Goal: Information Seeking & Learning: Learn about a topic

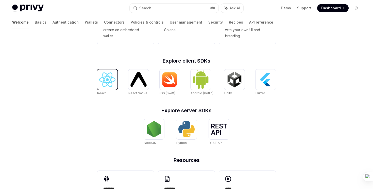
scroll to position [186, 0]
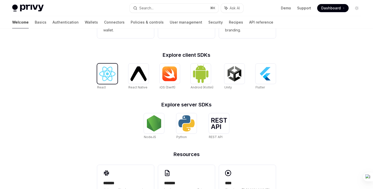
click at [107, 79] on img at bounding box center [107, 74] width 16 height 14
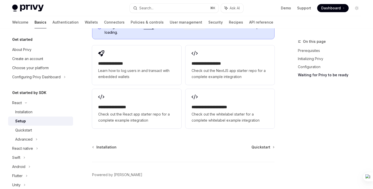
scroll to position [683, 0]
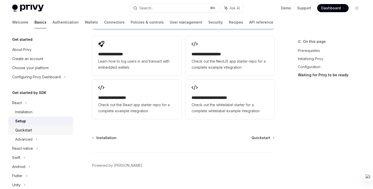
click at [37, 130] on div "Quickstart" at bounding box center [42, 130] width 55 height 6
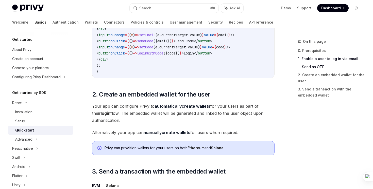
scroll to position [315, 0]
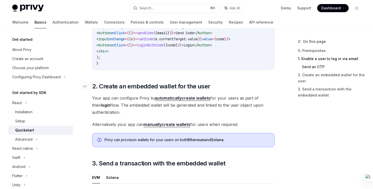
click at [220, 87] on h2 "​ 2. Create an embedded wallet for the user" at bounding box center [183, 86] width 182 height 8
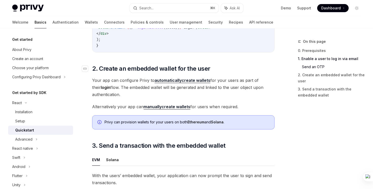
scroll to position [337, 0]
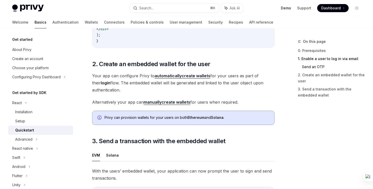
click at [289, 8] on link "Demo" at bounding box center [286, 8] width 10 height 5
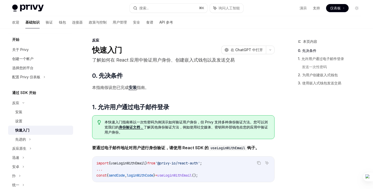
scroll to position [0, 0]
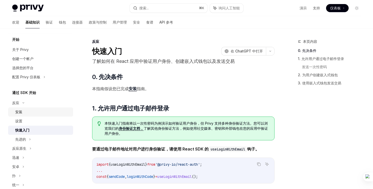
click at [32, 111] on div "安装" at bounding box center [42, 112] width 55 height 6
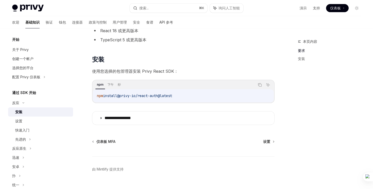
scroll to position [60, 0]
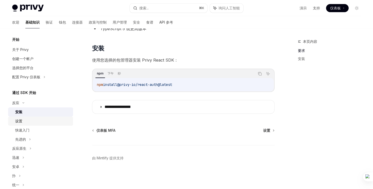
click at [40, 120] on div "设置" at bounding box center [42, 121] width 55 height 6
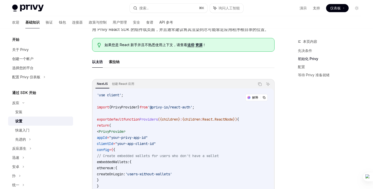
scroll to position [109, 0]
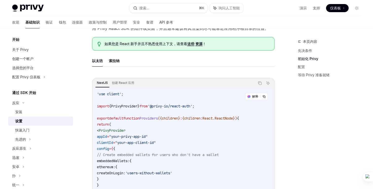
click at [190, 45] on font "这些" at bounding box center [190, 44] width 7 height 4
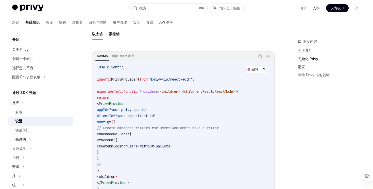
scroll to position [135, 0]
click at [118, 38] on button "索拉纳" at bounding box center [114, 34] width 11 height 12
click at [98, 37] on font "以太坊" at bounding box center [97, 34] width 11 height 6
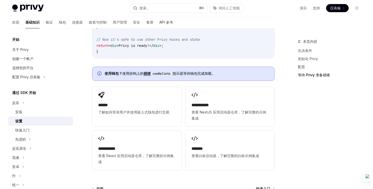
scroll to position [587, 0]
click at [39, 134] on link "快速入门" at bounding box center [40, 130] width 65 height 9
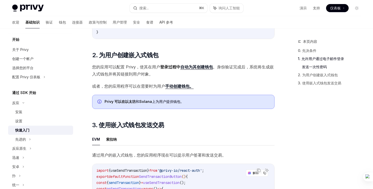
scroll to position [320, 0]
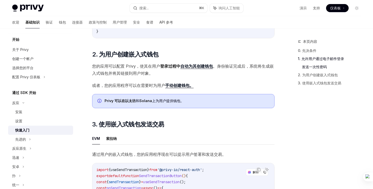
click at [181, 89] on span "或者，您的应用程序可以 在需要时为用户 手动 创建钱包。" at bounding box center [183, 85] width 182 height 7
click at [182, 88] on font "创建钱包。" at bounding box center [183, 85] width 20 height 5
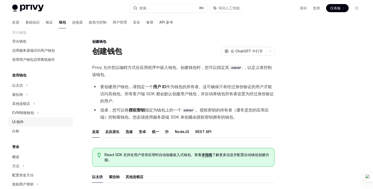
scroll to position [93, 0]
click at [25, 21] on font "基础知识" at bounding box center [32, 22] width 14 height 4
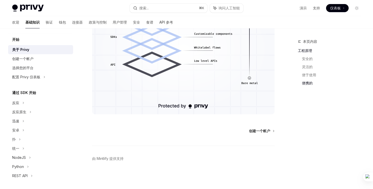
scroll to position [403, 0]
click at [37, 62] on link "创建一个帐户" at bounding box center [40, 58] width 65 height 9
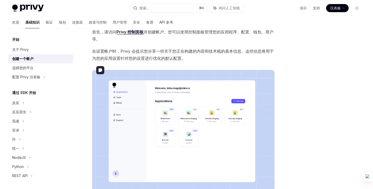
scroll to position [45, 0]
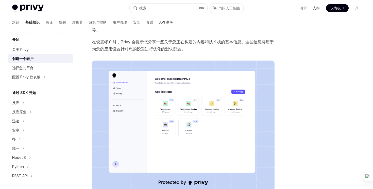
click at [159, 24] on font "API 参考" at bounding box center [166, 22] width 14 height 4
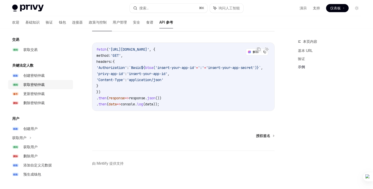
scroll to position [335, 0]
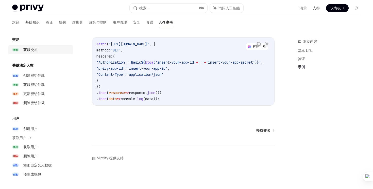
click at [37, 51] on font "获取交易" at bounding box center [30, 49] width 14 height 4
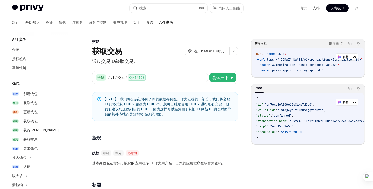
click at [146, 21] on font "食谱" at bounding box center [149, 22] width 7 height 4
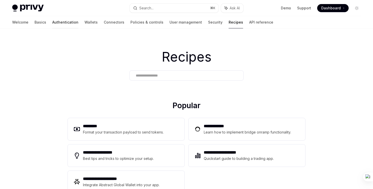
click at [52, 26] on link "Authentication" at bounding box center [65, 22] width 26 height 12
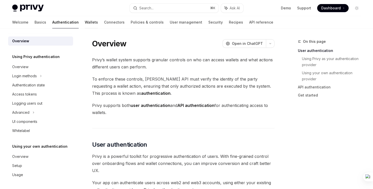
click at [85, 23] on link "Wallets" at bounding box center [91, 22] width 13 height 12
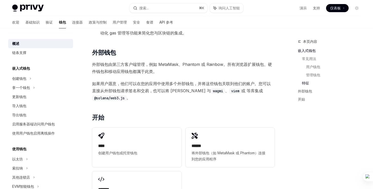
scroll to position [613, 0]
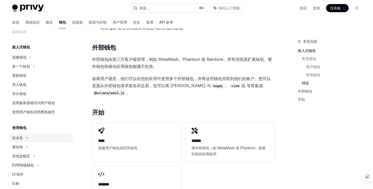
click at [34, 62] on div "以太坊" at bounding box center [40, 57] width 65 height 9
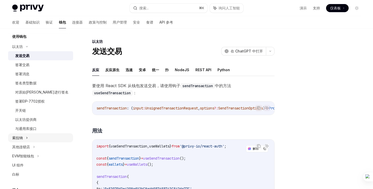
scroll to position [120, 0]
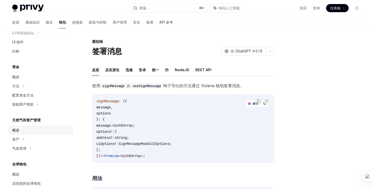
scroll to position [291, 0]
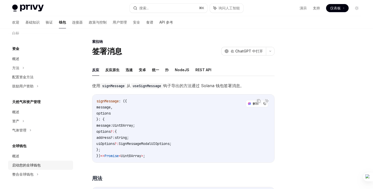
click at [46, 169] on link "启动您的全球钱包" at bounding box center [40, 165] width 65 height 9
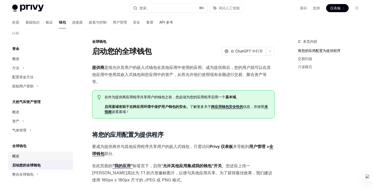
click at [36, 157] on div "概述" at bounding box center [41, 156] width 58 height 6
type textarea "*"
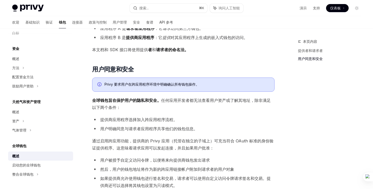
scroll to position [251, 0]
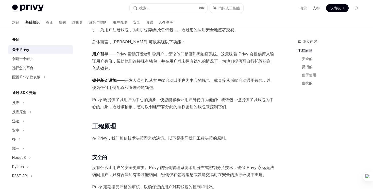
scroll to position [49, 0]
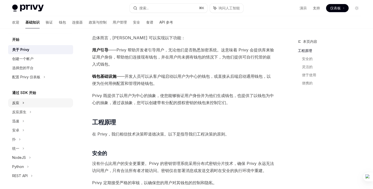
click at [23, 103] on icon at bounding box center [23, 103] width 1 height 2
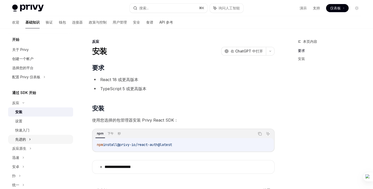
click at [32, 141] on div "先进的" at bounding box center [40, 139] width 65 height 9
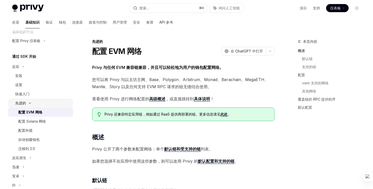
scroll to position [37, 0]
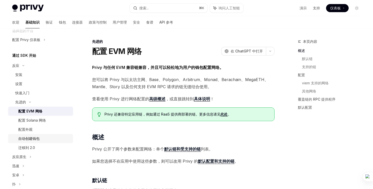
click at [45, 137] on div "自动创建钱包" at bounding box center [44, 139] width 52 height 6
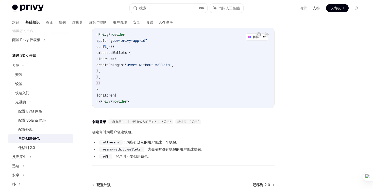
scroll to position [143, 0]
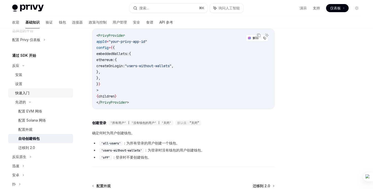
click at [21, 94] on font "快速入门" at bounding box center [22, 93] width 14 height 4
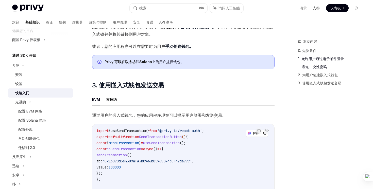
scroll to position [358, 0]
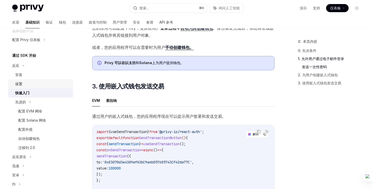
click at [24, 86] on div "设置" at bounding box center [42, 84] width 55 height 6
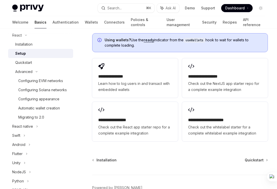
scroll to position [672, 0]
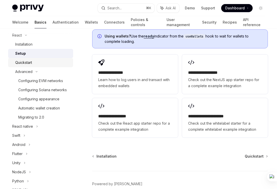
click at [21, 61] on div "Quickstart" at bounding box center [23, 63] width 17 height 6
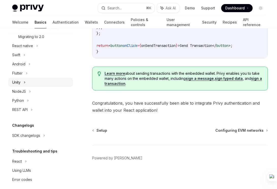
scroll to position [151, 0]
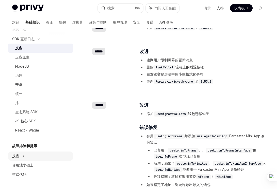
scroll to position [106, 0]
click at [46, 22] on font "验证" at bounding box center [49, 22] width 7 height 4
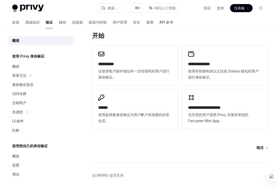
scroll to position [369, 0]
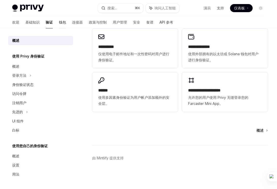
click at [59, 24] on font "钱包" at bounding box center [62, 22] width 7 height 4
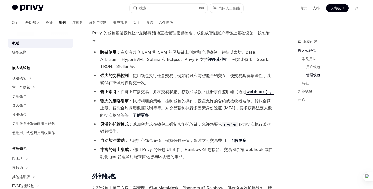
scroll to position [434, 0]
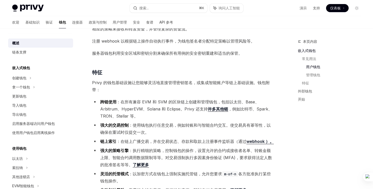
click at [28, 71] on div "嵌入式钱包 创建钱包 拿一个钱包 更新钱包 导入钱包 导出钱包 启用服务器端访问用户钱包 使用用户钱包启用离线操作" at bounding box center [40, 101] width 65 height 73
click at [24, 78] on font "创建钱包" at bounding box center [19, 78] width 14 height 4
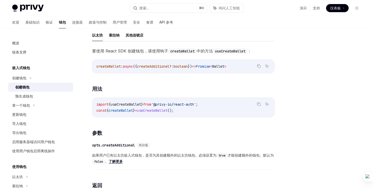
scroll to position [170, 0]
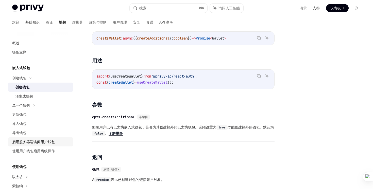
click at [24, 142] on font "启用服务器端访问用户钱包" at bounding box center [33, 142] width 43 height 4
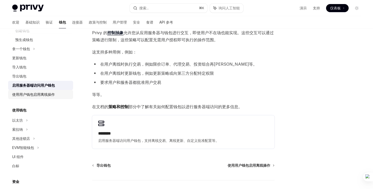
scroll to position [61, 0]
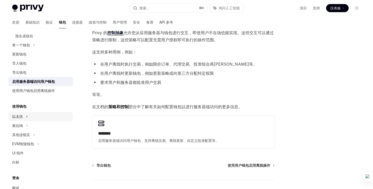
click at [38, 22] on div "以太坊" at bounding box center [40, 17] width 65 height 9
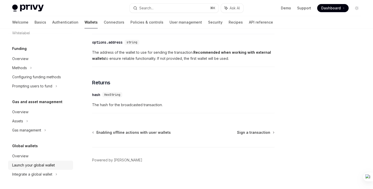
scroll to position [331, 0]
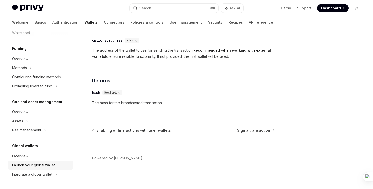
click at [46, 168] on link "Launch your global wallet" at bounding box center [40, 165] width 65 height 9
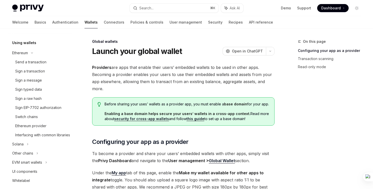
scroll to position [35, 0]
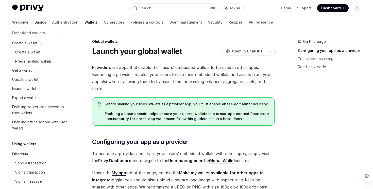
click at [34, 25] on link "Basics" at bounding box center [40, 22] width 12 height 12
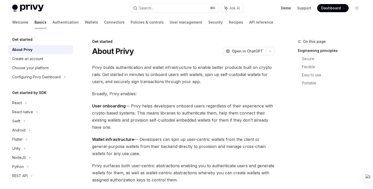
click at [284, 8] on link "Demo" at bounding box center [286, 8] width 10 height 5
click at [46, 58] on div "Create an account" at bounding box center [41, 59] width 58 height 6
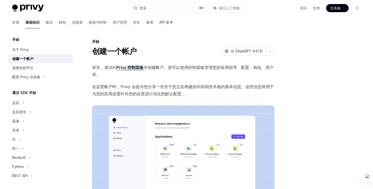
click at [182, 85] on font "在设置帐户时，Privy 会提示您分享一些关于您正在构建的内容和技术栈的基本信息。这些信息将用于为您的应用设置针对您的设置进行优化的默认配置。" at bounding box center [183, 90] width 182 height 12
click at [338, 7] on font "仪表板" at bounding box center [335, 8] width 11 height 4
click at [135, 68] on font "Privy 控制面板" at bounding box center [129, 67] width 27 height 5
click at [38, 68] on div "选择您的平台" at bounding box center [41, 68] width 58 height 6
type textarea "*"
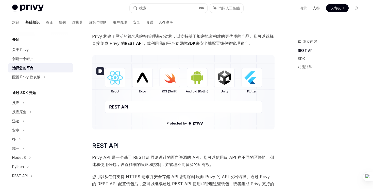
scroll to position [32, 0]
